Goal: Information Seeking & Learning: Understand process/instructions

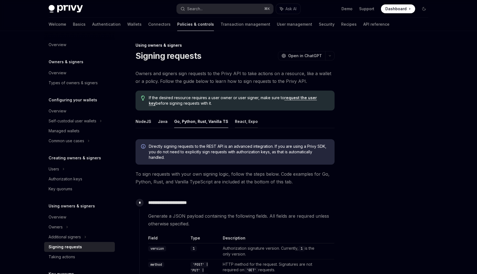
click at [244, 120] on button "React, Expo" at bounding box center [246, 121] width 23 height 13
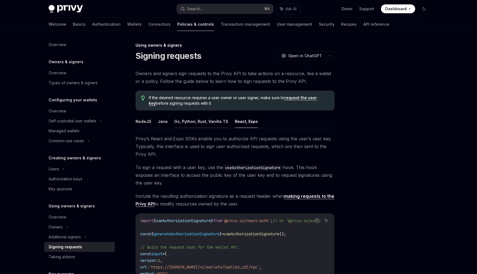
click at [206, 123] on button "Go, Python, Rust, Vanilla TS" at bounding box center [201, 121] width 54 height 13
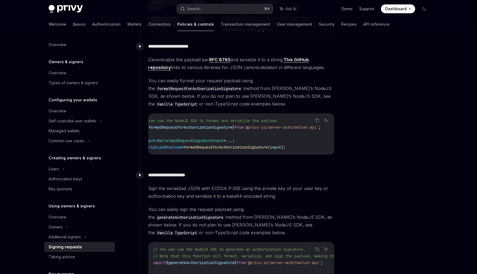
scroll to position [0, 36]
click at [164, 66] on link "This GitHub repository" at bounding box center [228, 64] width 160 height 14
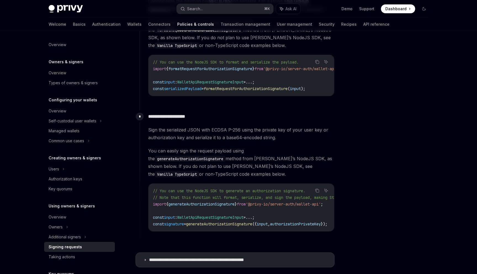
scroll to position [435, 0]
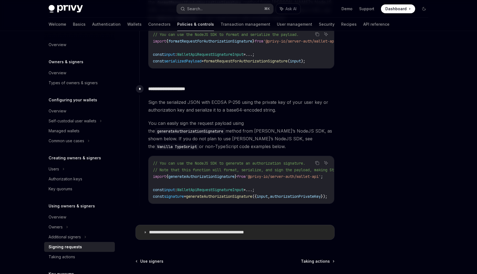
click at [204, 229] on p "**********" at bounding box center [211, 232] width 125 height 6
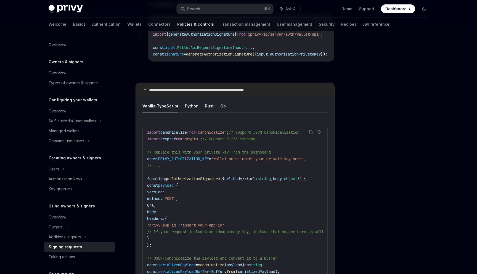
scroll to position [582, 0]
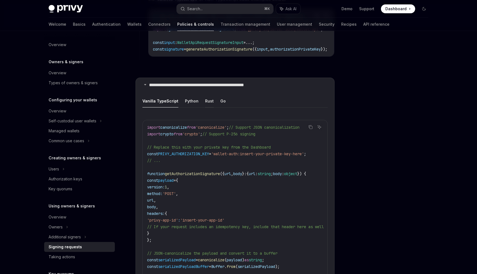
click at [206, 100] on button "Rust" at bounding box center [209, 100] width 9 height 13
type textarea "*"
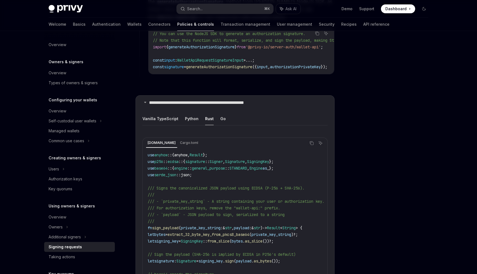
scroll to position [517, 0]
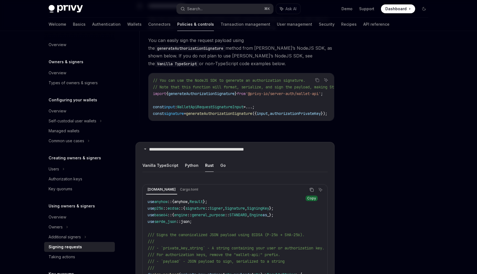
click at [312, 187] on icon "Copy the contents from the code block" at bounding box center [311, 189] width 4 height 4
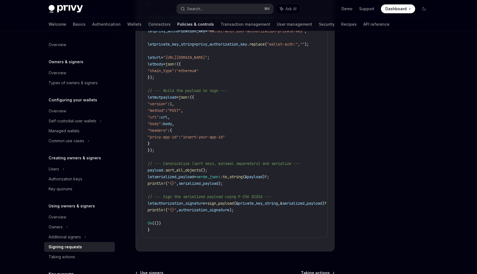
scroll to position [1051, 0]
